Goal: Transaction & Acquisition: Obtain resource

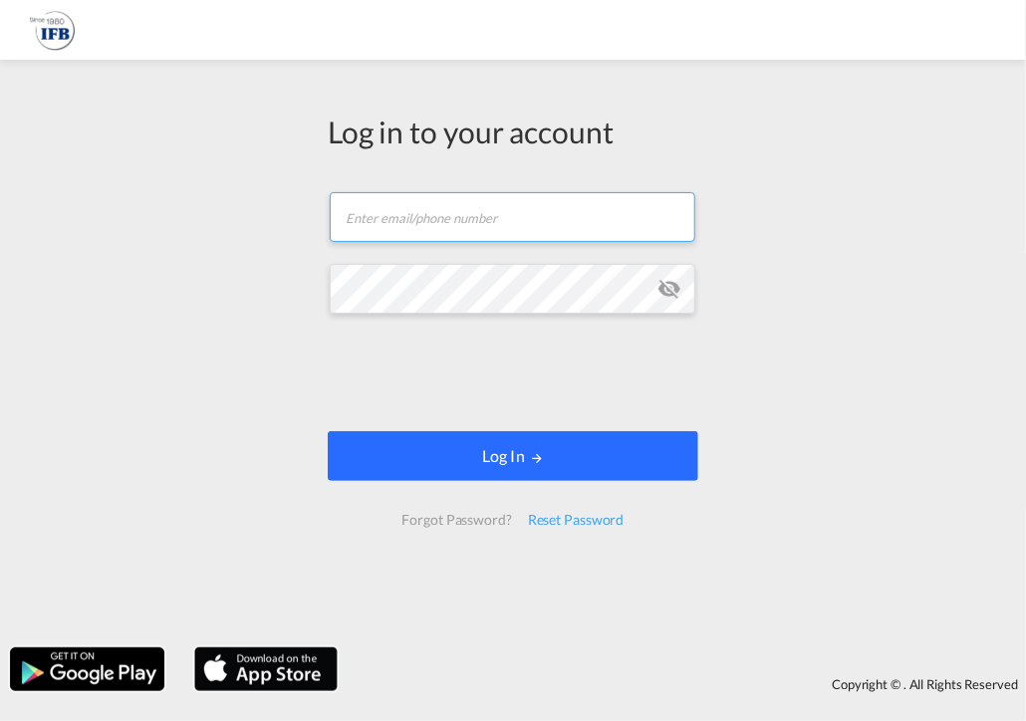
type input "[EMAIL_ADDRESS][DOMAIN_NAME]"
click at [470, 467] on button "Log In" at bounding box center [513, 456] width 371 height 50
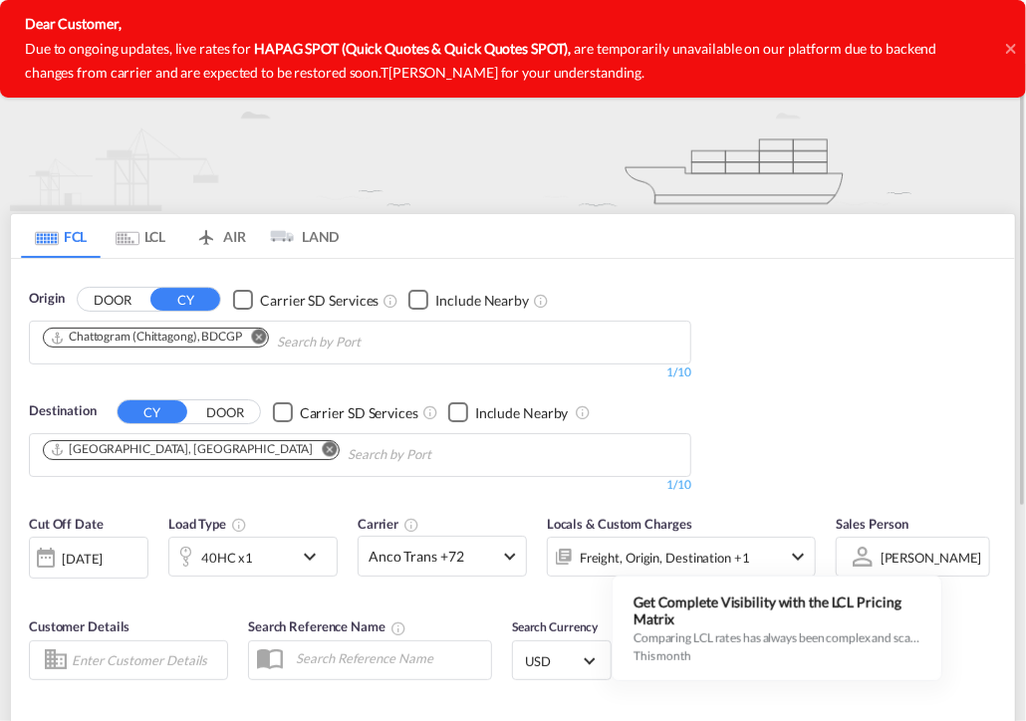
click at [302, 192] on img at bounding box center [513, 137] width 1006 height 147
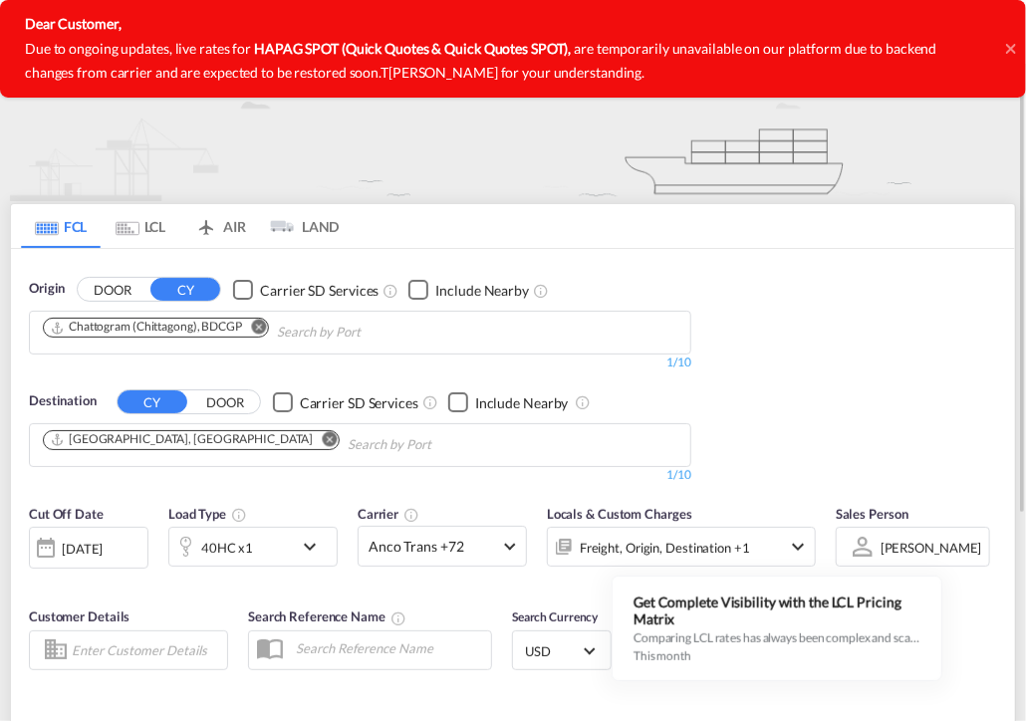
click at [256, 326] on md-icon "Remove" at bounding box center [258, 327] width 15 height 15
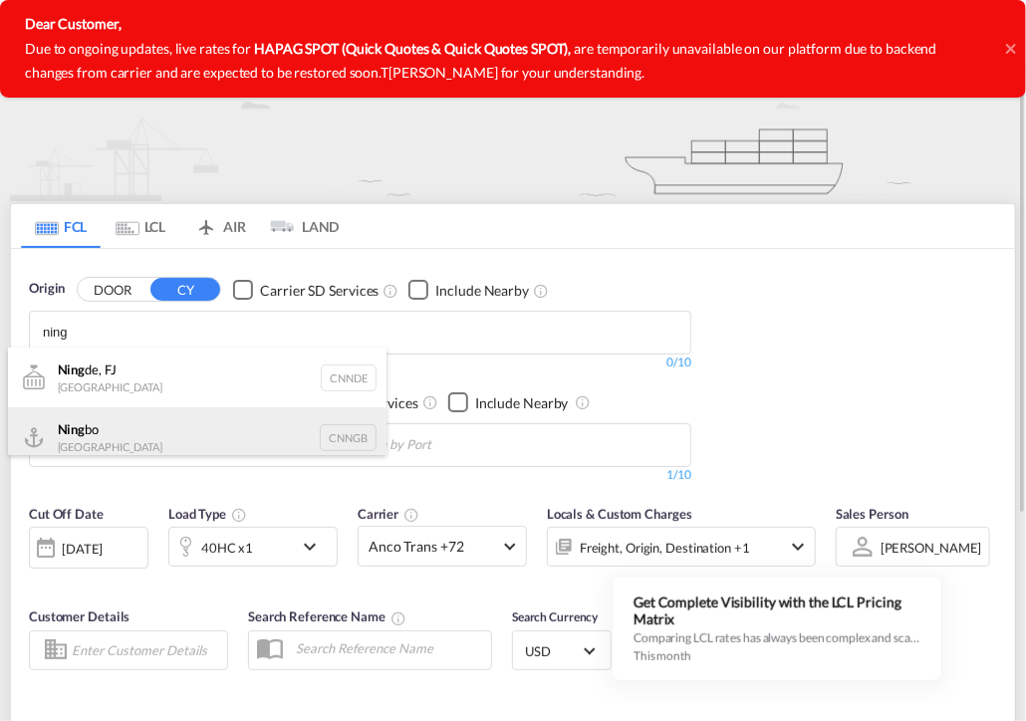
type input "ning"
click at [82, 428] on div "Ning bo China CNNGB" at bounding box center [197, 437] width 379 height 60
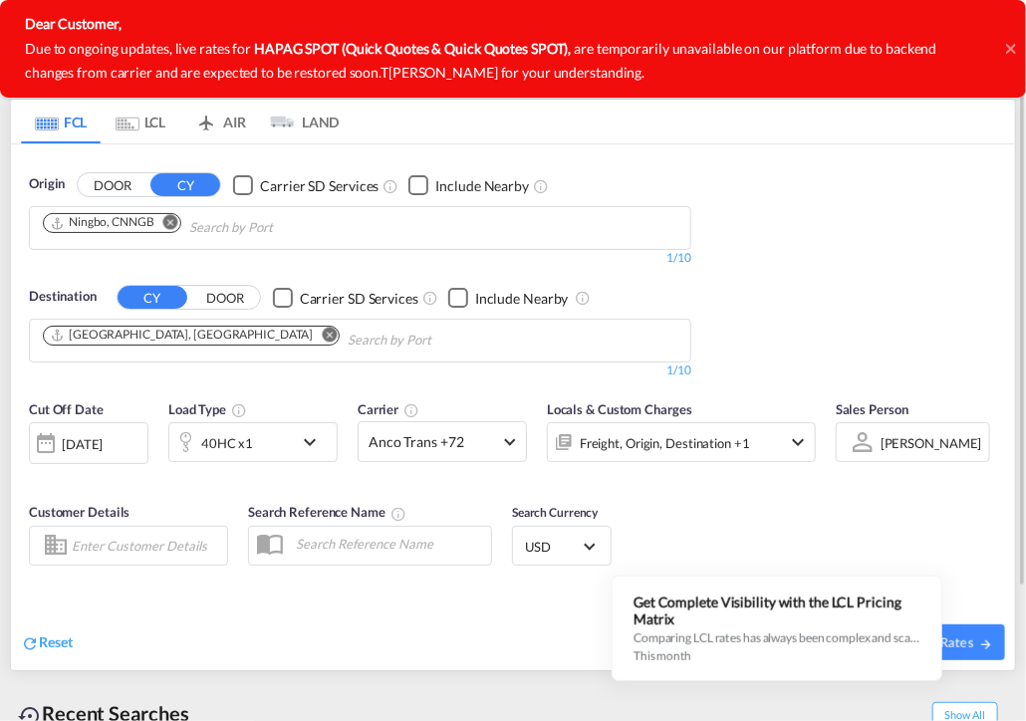
scroll to position [125, 0]
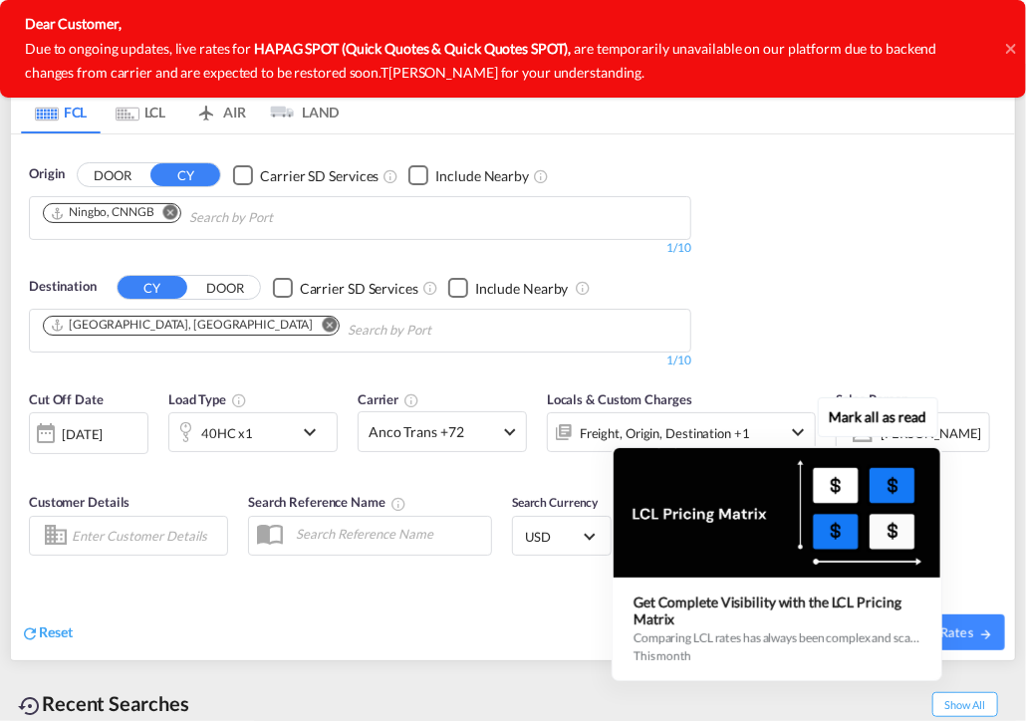
click at [956, 635] on div "Mark all as read Get Complete Visibility with the LCL Pricing Matrix Comparing …" at bounding box center [782, 543] width 361 height 275
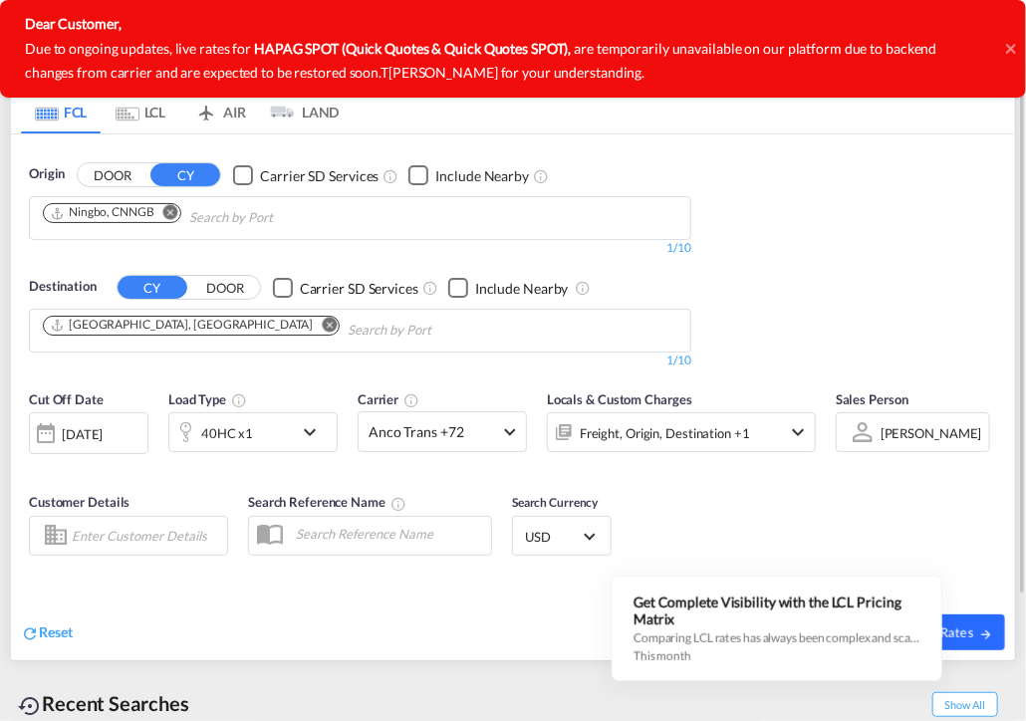
click at [973, 629] on span "Search Rates" at bounding box center [946, 633] width 96 height 16
type input "CNNGB to FRLEH / [DATE]"
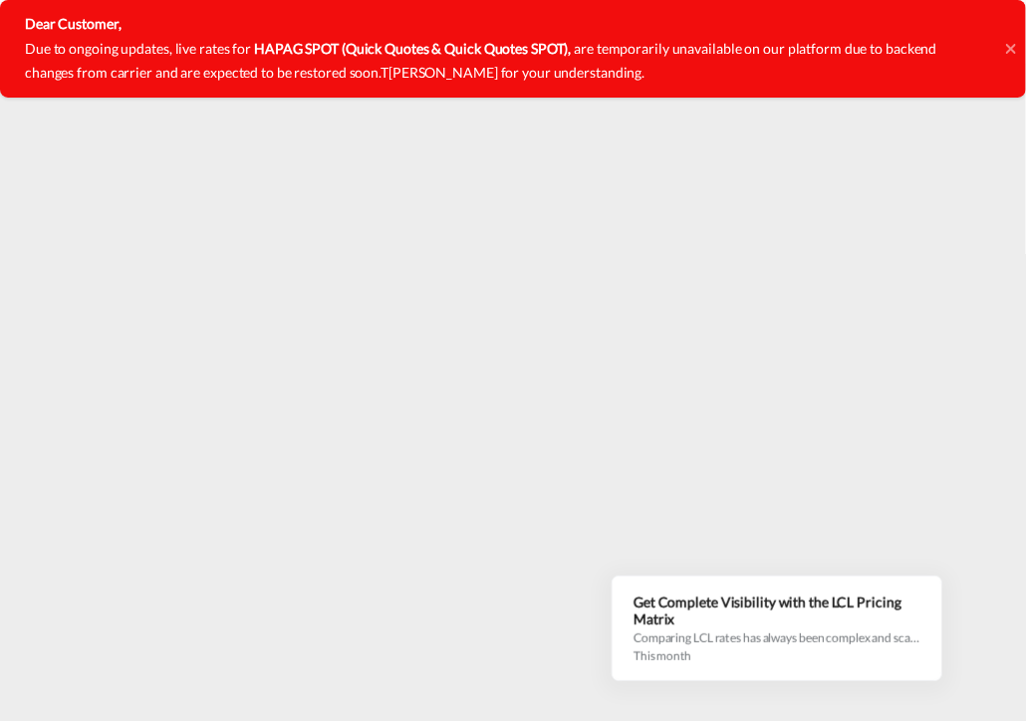
click at [1006, 53] on icon at bounding box center [1010, 49] width 10 height 10
